Goal: Task Accomplishment & Management: Manage account settings

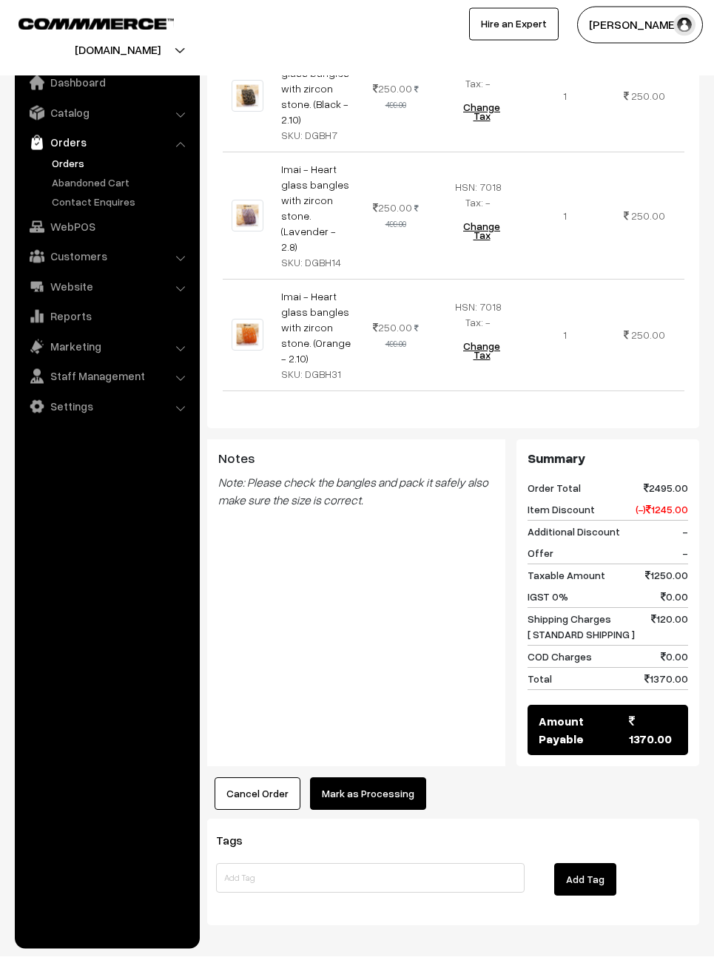
scroll to position [796, 0]
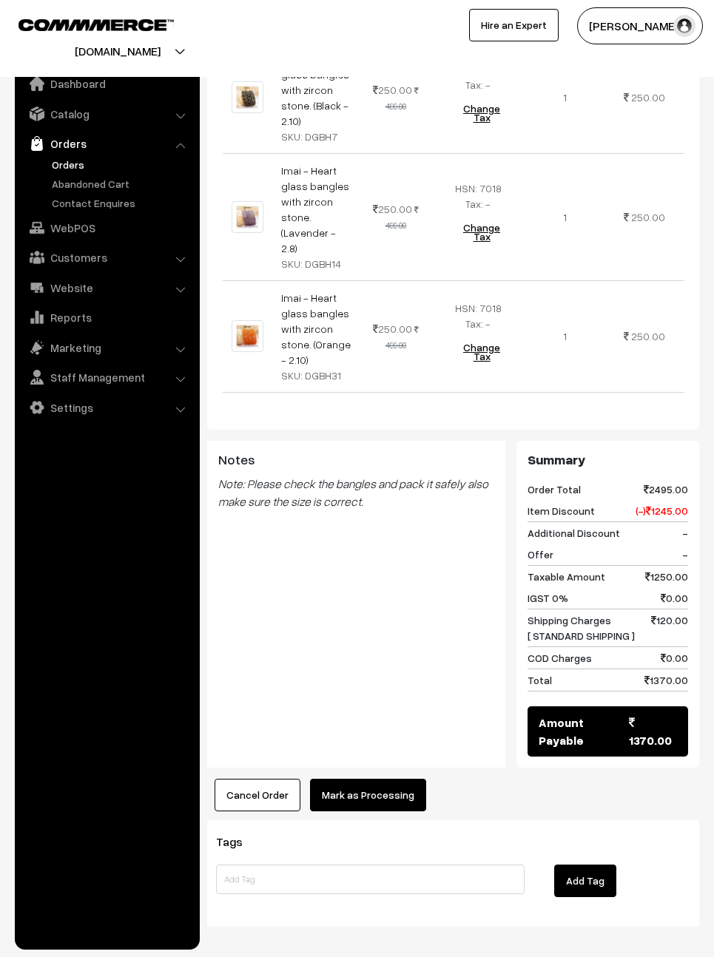
click at [386, 779] on button "Mark as Processing" at bounding box center [368, 795] width 116 height 33
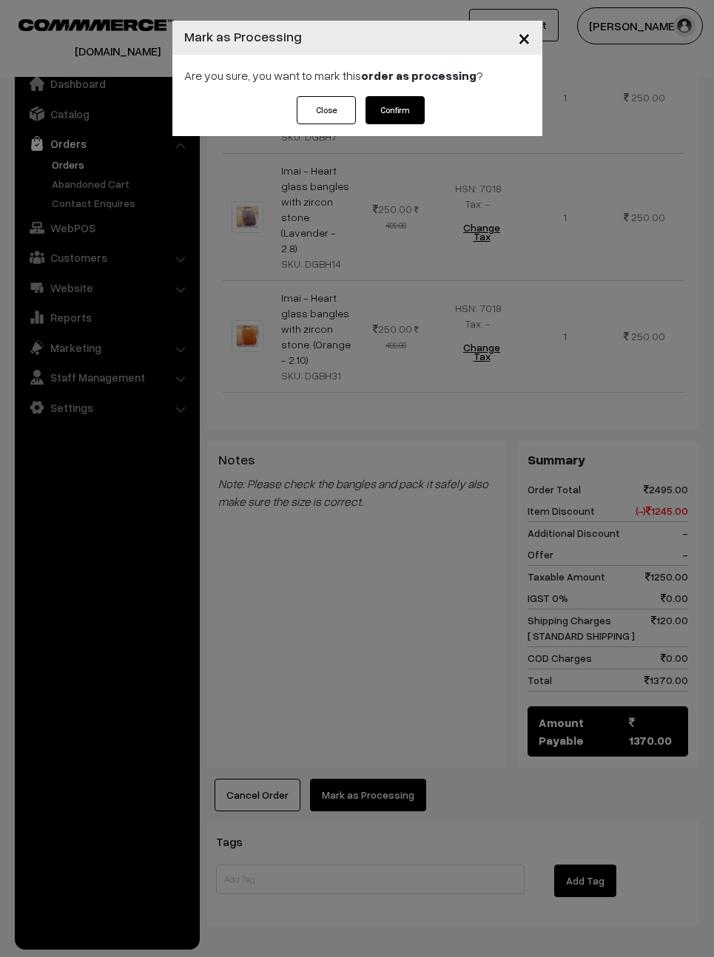
click at [395, 109] on button "Confirm" at bounding box center [394, 110] width 59 height 28
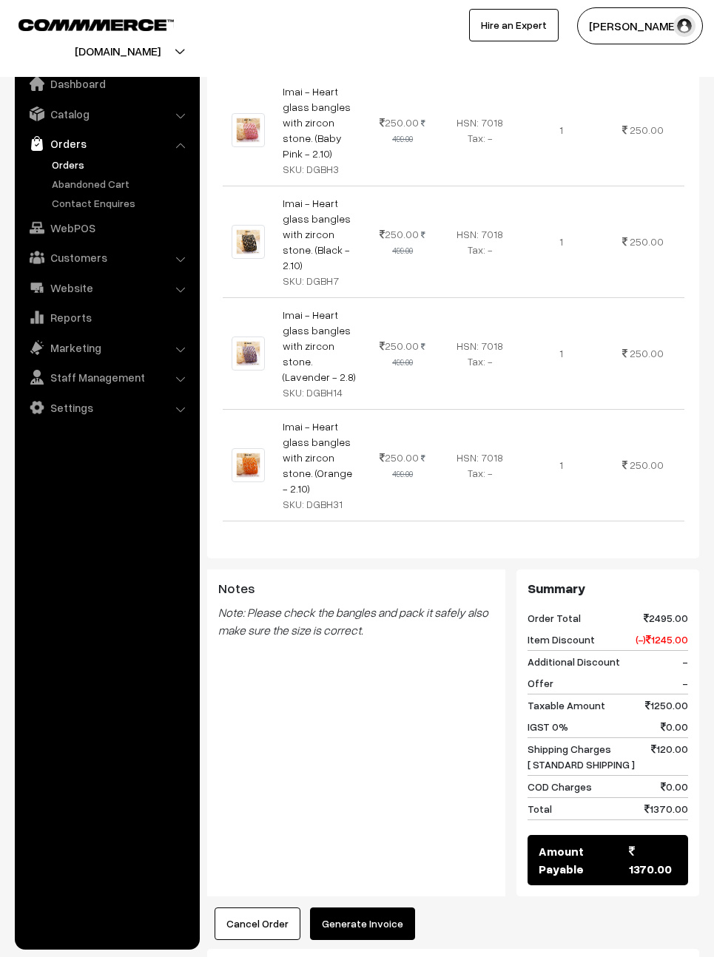
scroll to position [673, 0]
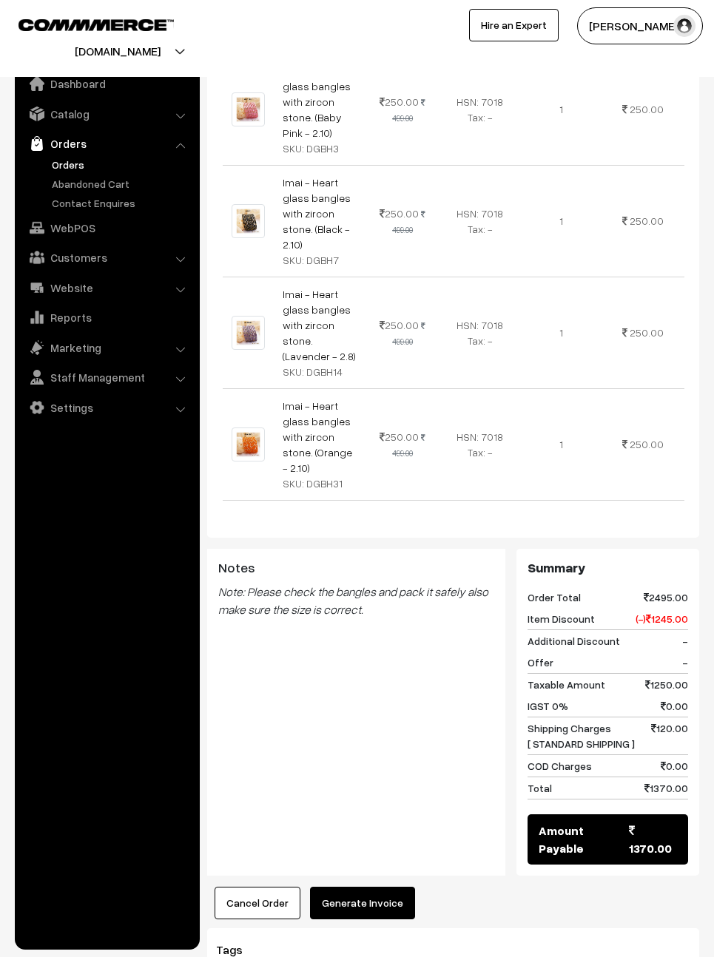
click at [395, 887] on button "Generate Invoice" at bounding box center [362, 903] width 105 height 33
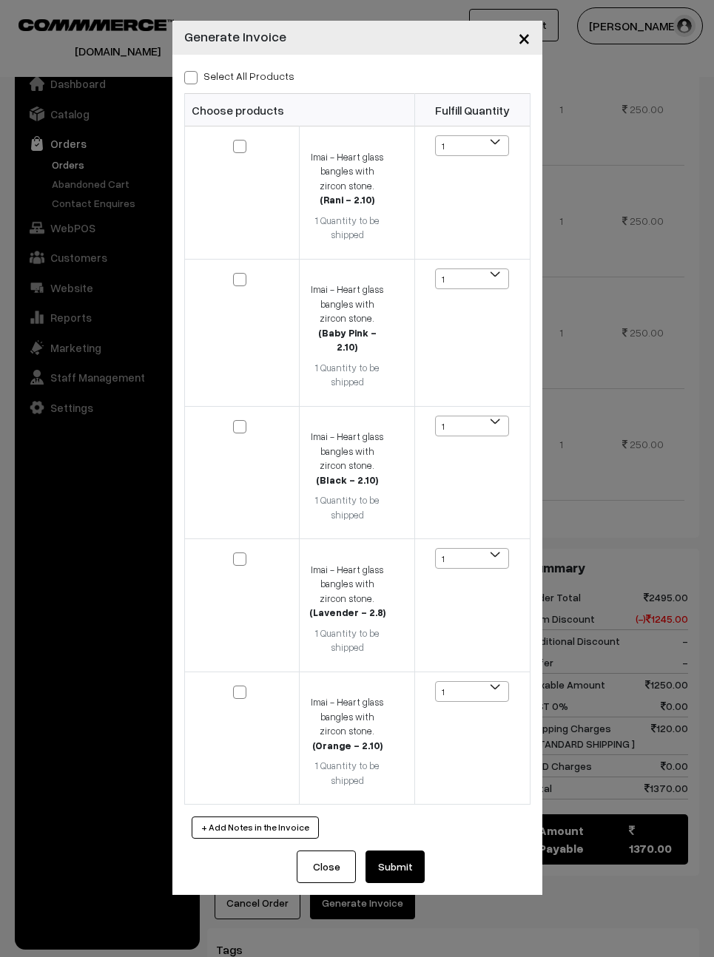
click at [231, 75] on label "Select All Products" at bounding box center [239, 76] width 110 height 16
click at [194, 75] on input "Select All Products" at bounding box center [189, 75] width 10 height 10
checkbox input "true"
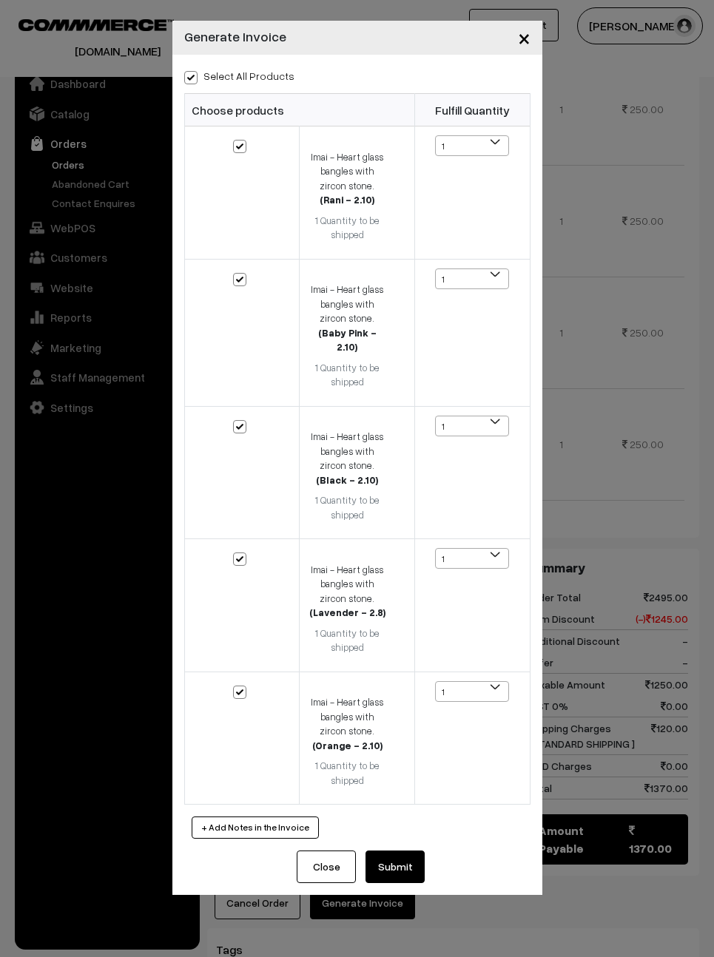
checkbox input "true"
click at [420, 850] on button "Submit" at bounding box center [394, 866] width 59 height 33
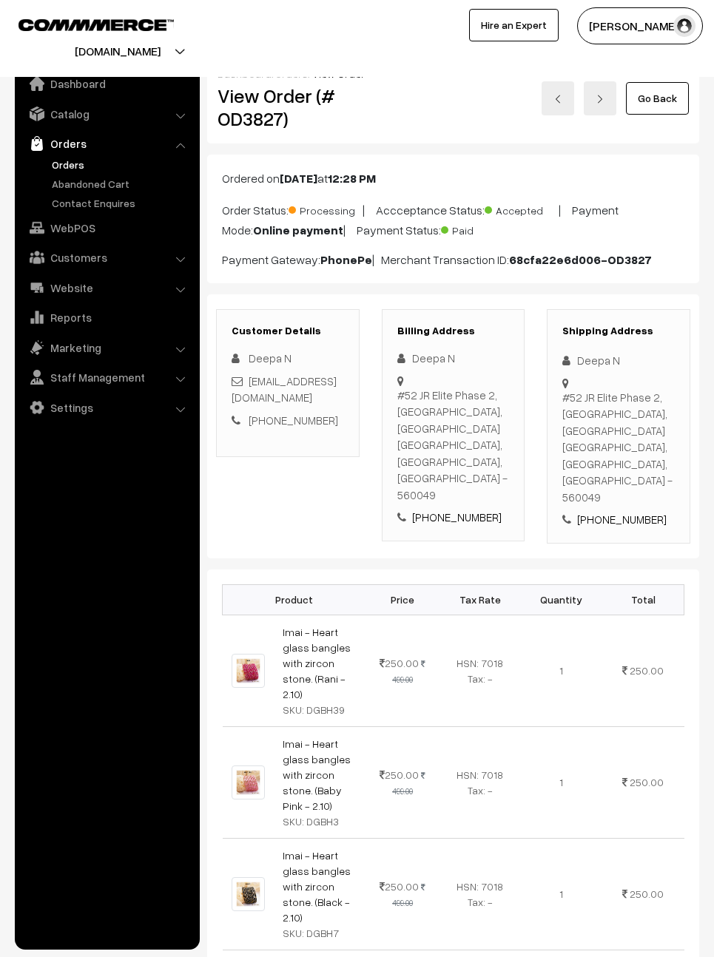
click at [687, 103] on link "Go Back" at bounding box center [657, 98] width 63 height 33
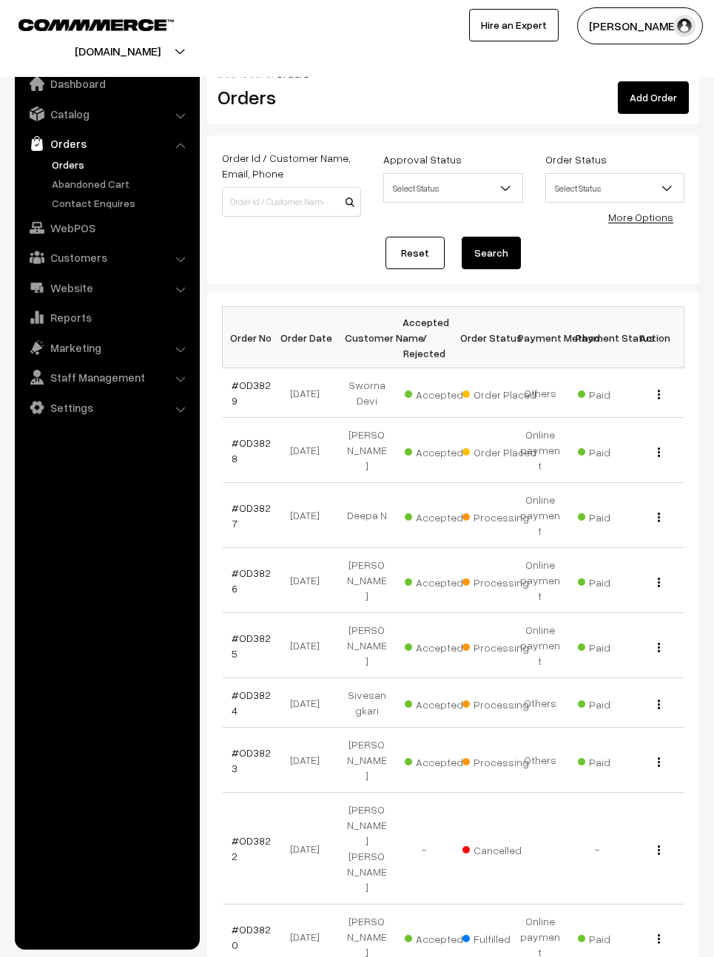
click at [257, 447] on link "#OD3828" at bounding box center [250, 450] width 39 height 28
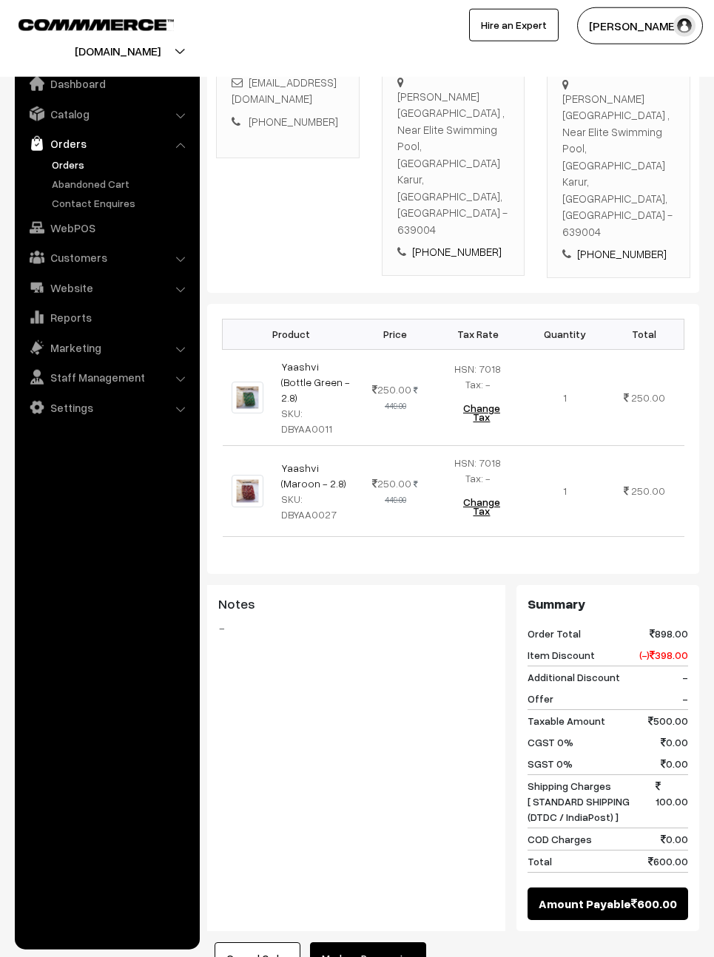
click at [393, 942] on button "Mark as Processing" at bounding box center [368, 958] width 116 height 33
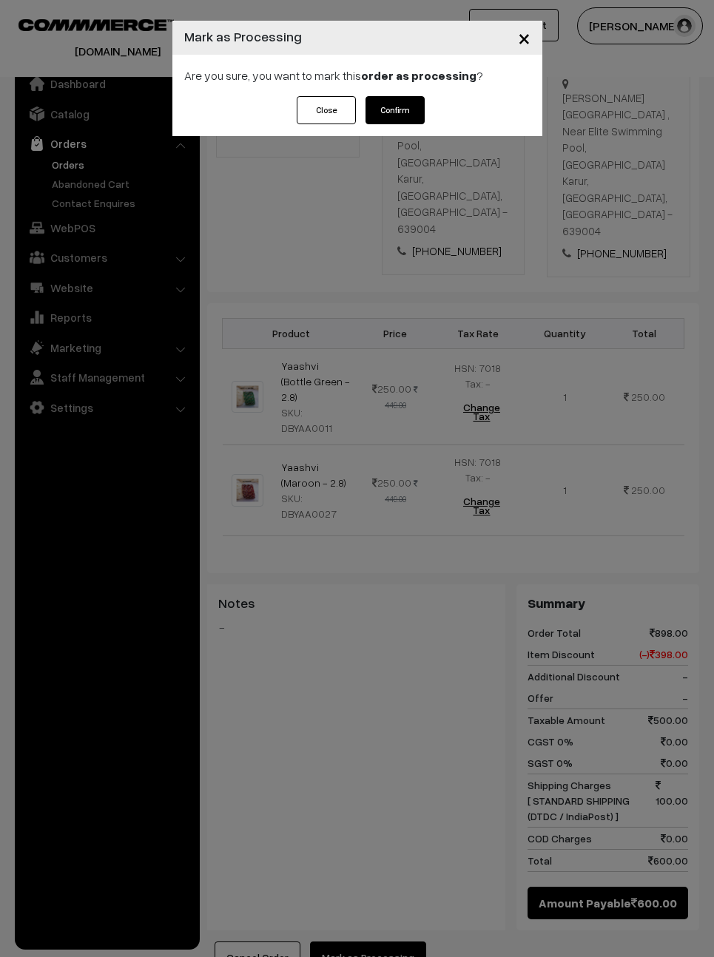
click at [399, 112] on button "Confirm" at bounding box center [394, 110] width 59 height 28
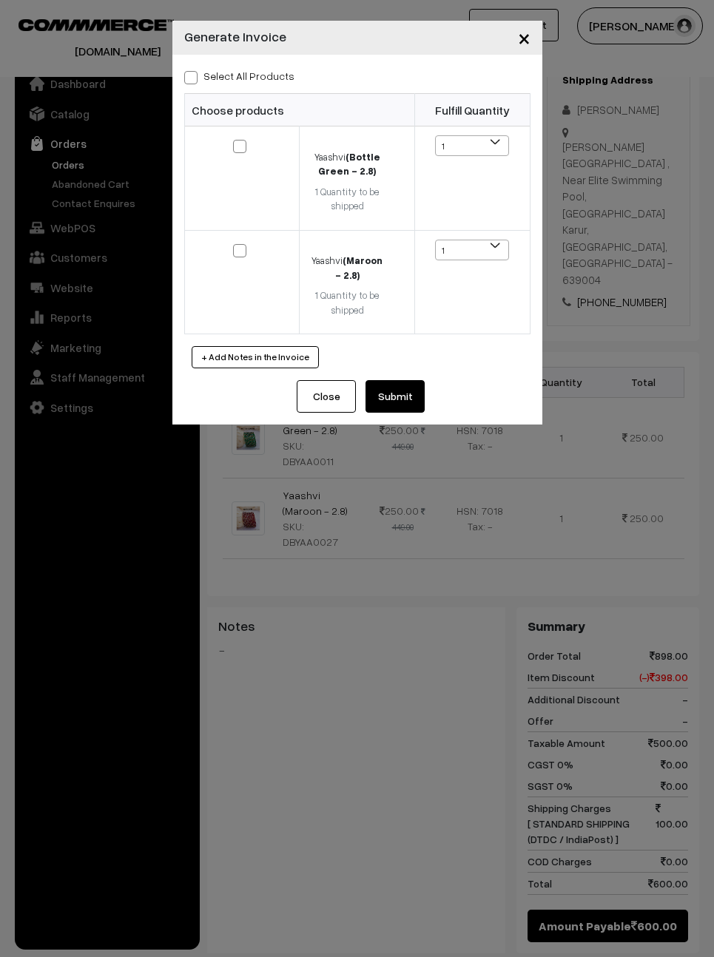
click at [189, 78] on span at bounding box center [190, 77] width 13 height 13
click at [189, 78] on input "Select All Products" at bounding box center [189, 75] width 10 height 10
checkbox input "true"
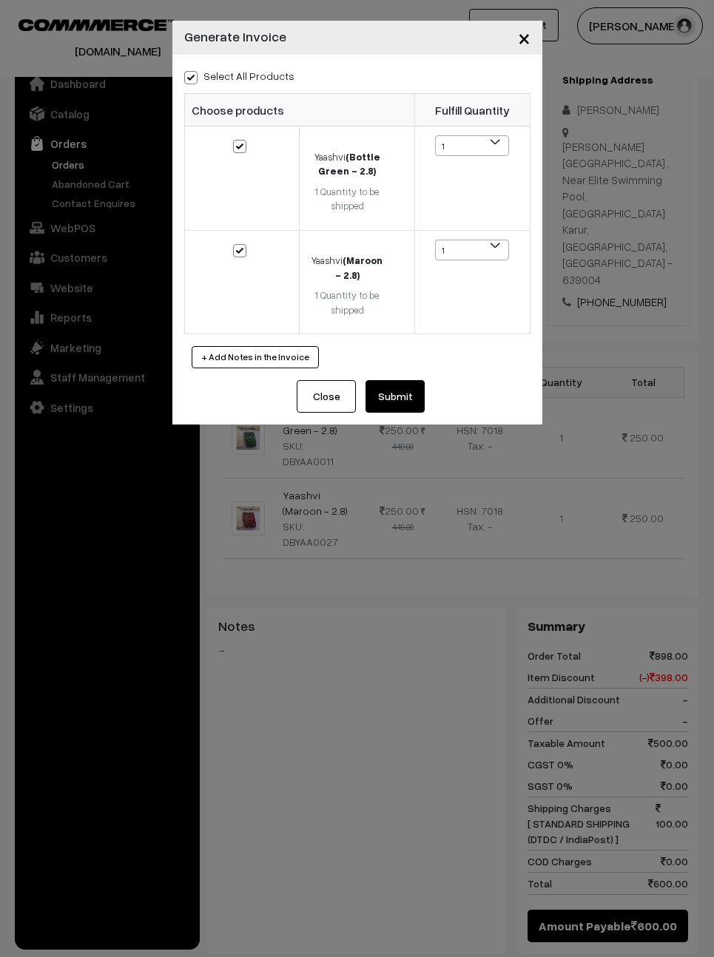
click at [410, 384] on button "Submit" at bounding box center [394, 396] width 59 height 33
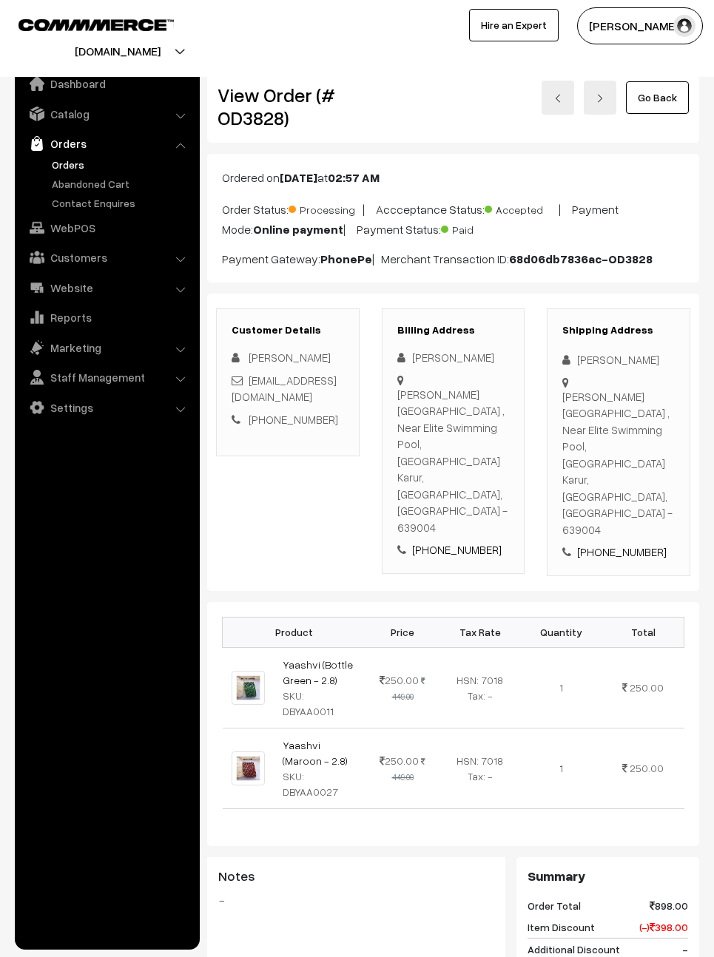
scroll to position [12, 0]
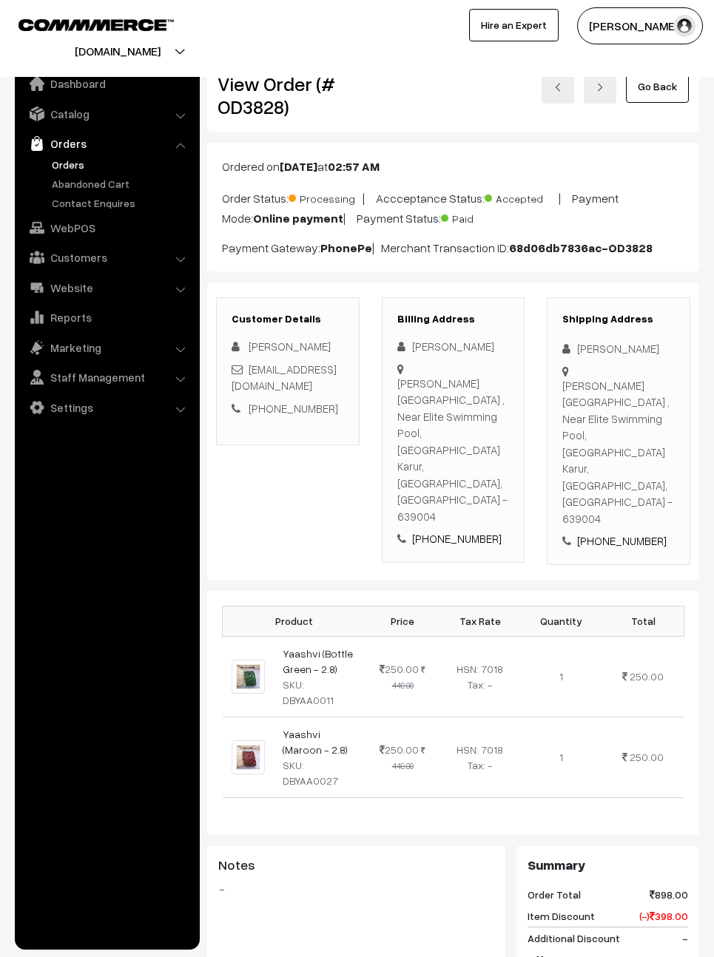
click at [673, 81] on link "Go Back" at bounding box center [657, 86] width 63 height 33
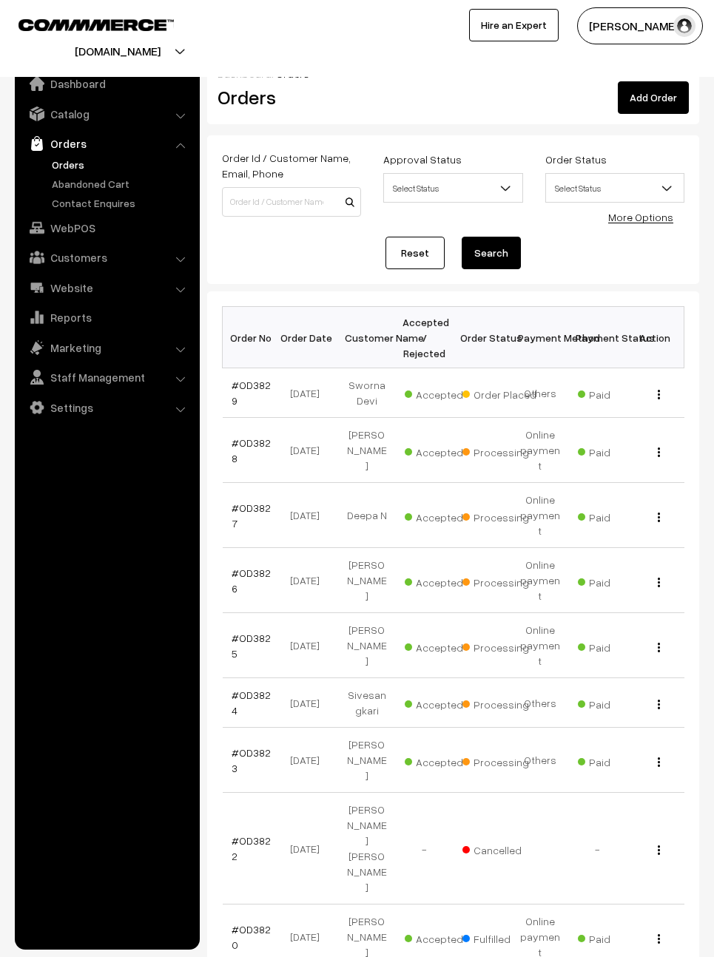
click at [243, 385] on link "#OD3829" at bounding box center [250, 393] width 39 height 28
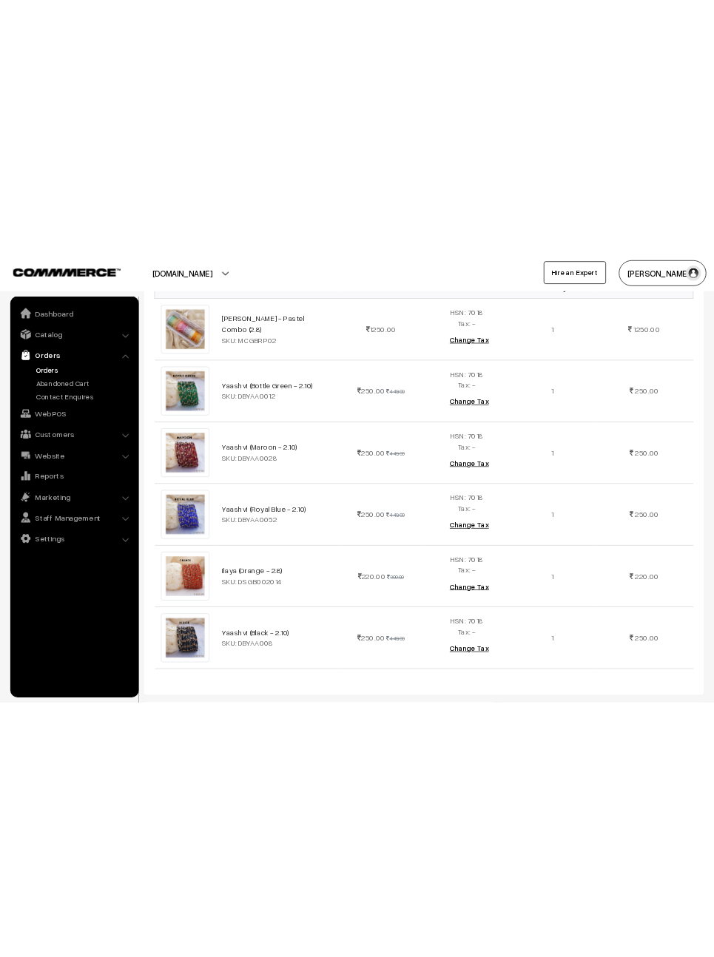
scroll to position [381, 0]
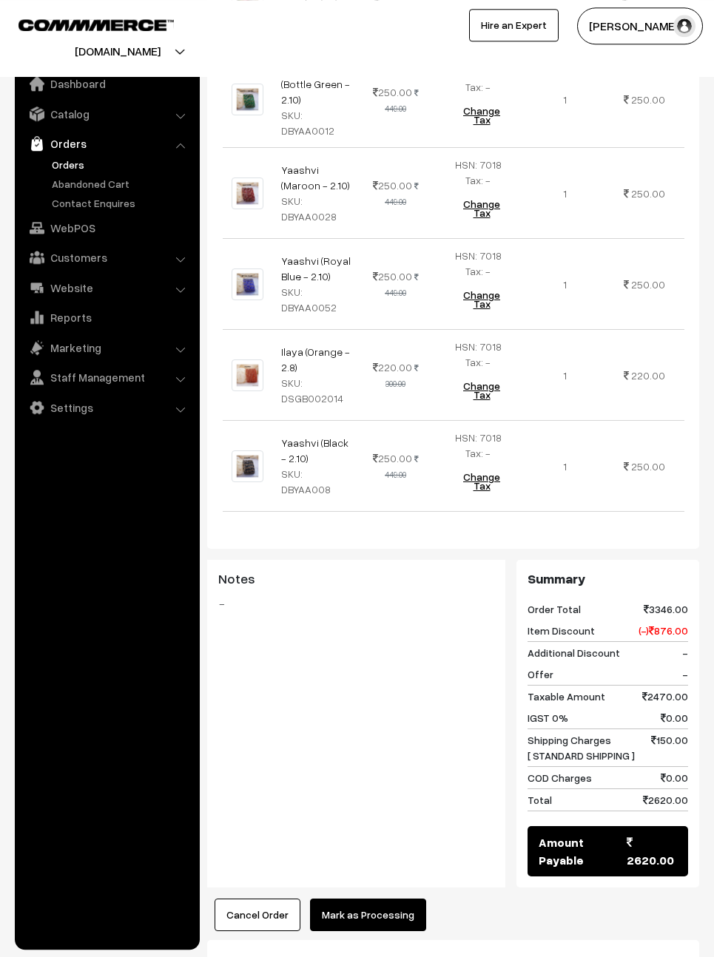
click at [410, 899] on button "Mark as Processing" at bounding box center [368, 915] width 116 height 33
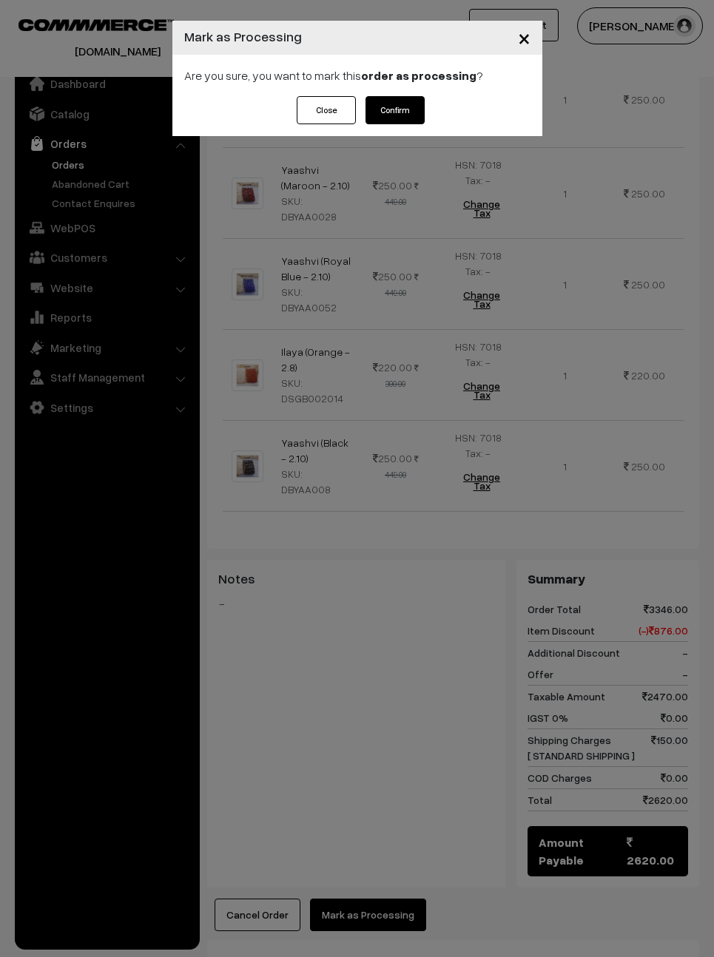
click at [410, 99] on button "Confirm" at bounding box center [394, 110] width 59 height 28
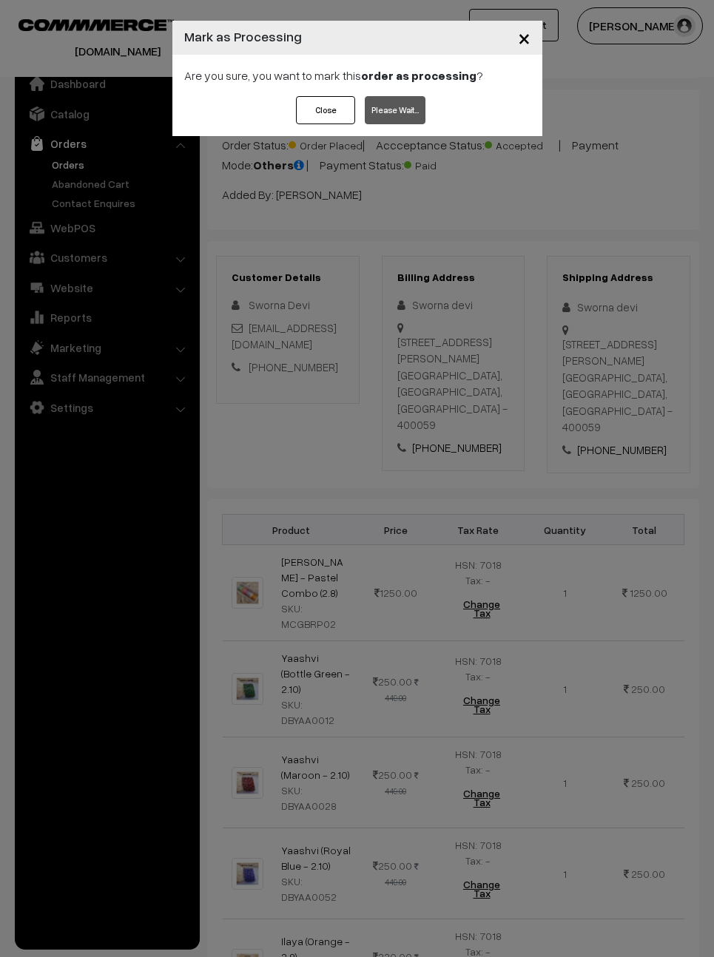
scroll to position [0, 0]
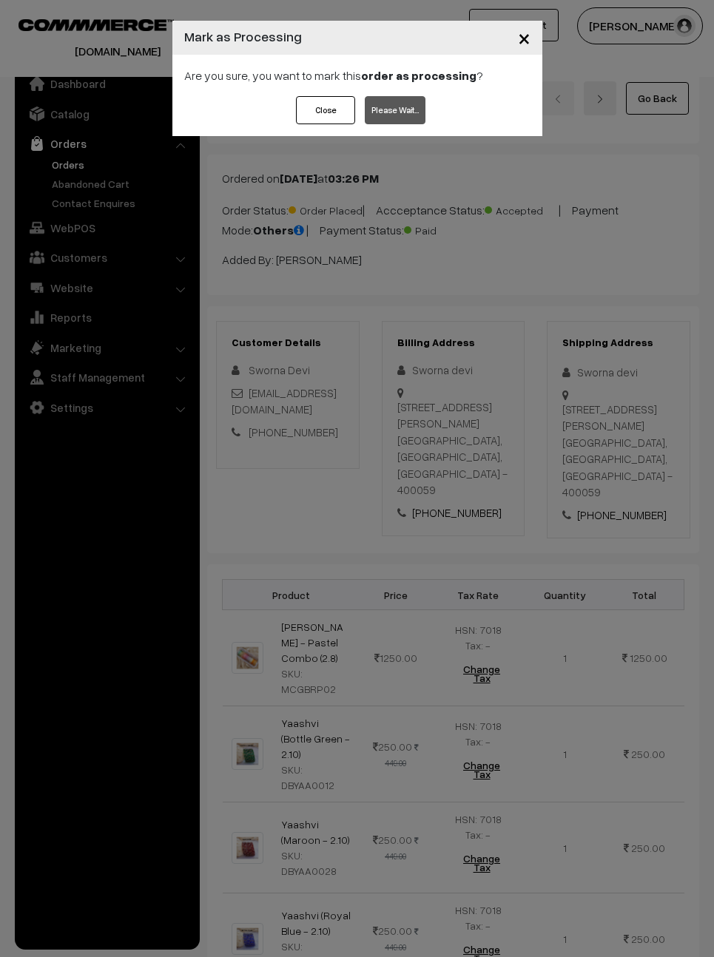
click at [515, 31] on button "×" at bounding box center [524, 38] width 36 height 46
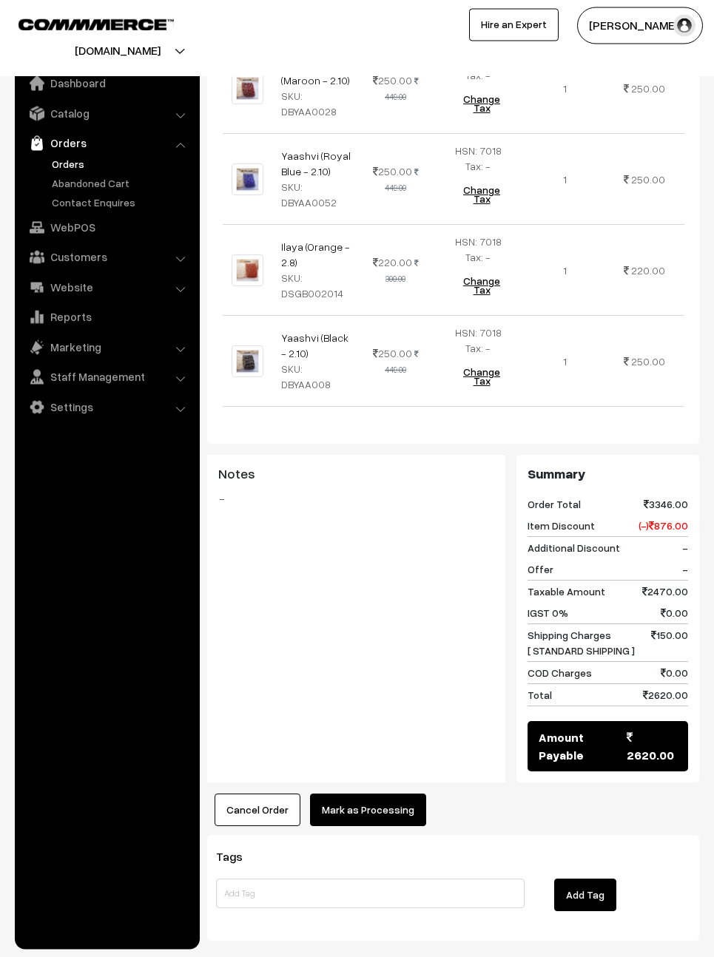
scroll to position [759, 0]
click at [390, 794] on button "Mark as Processing" at bounding box center [368, 810] width 116 height 33
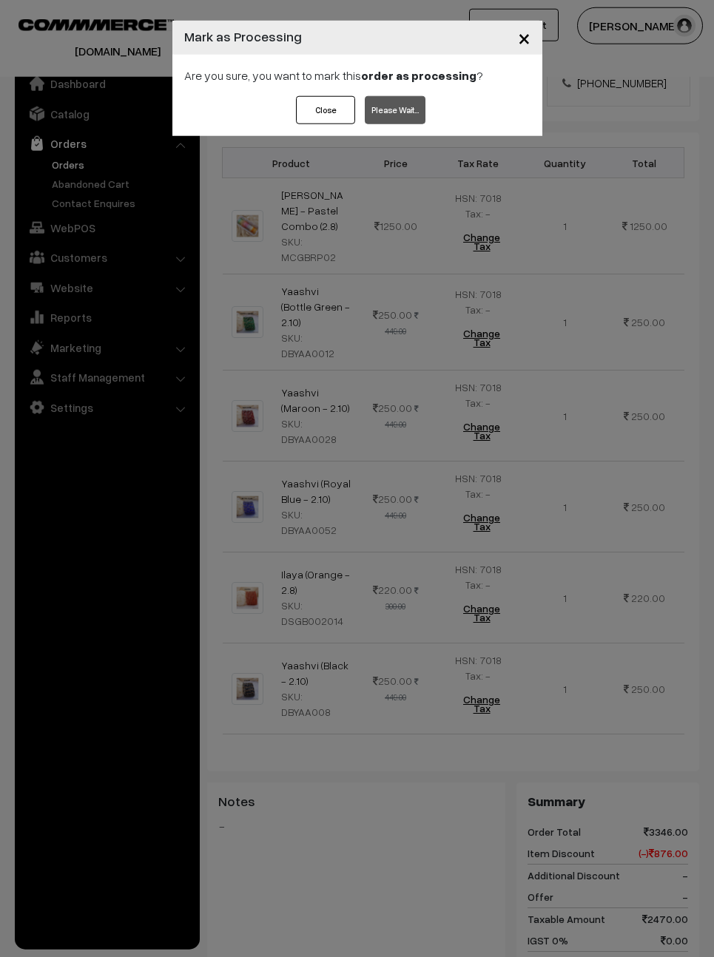
scroll to position [343, 0]
